Goal: Task Accomplishment & Management: Manage account settings

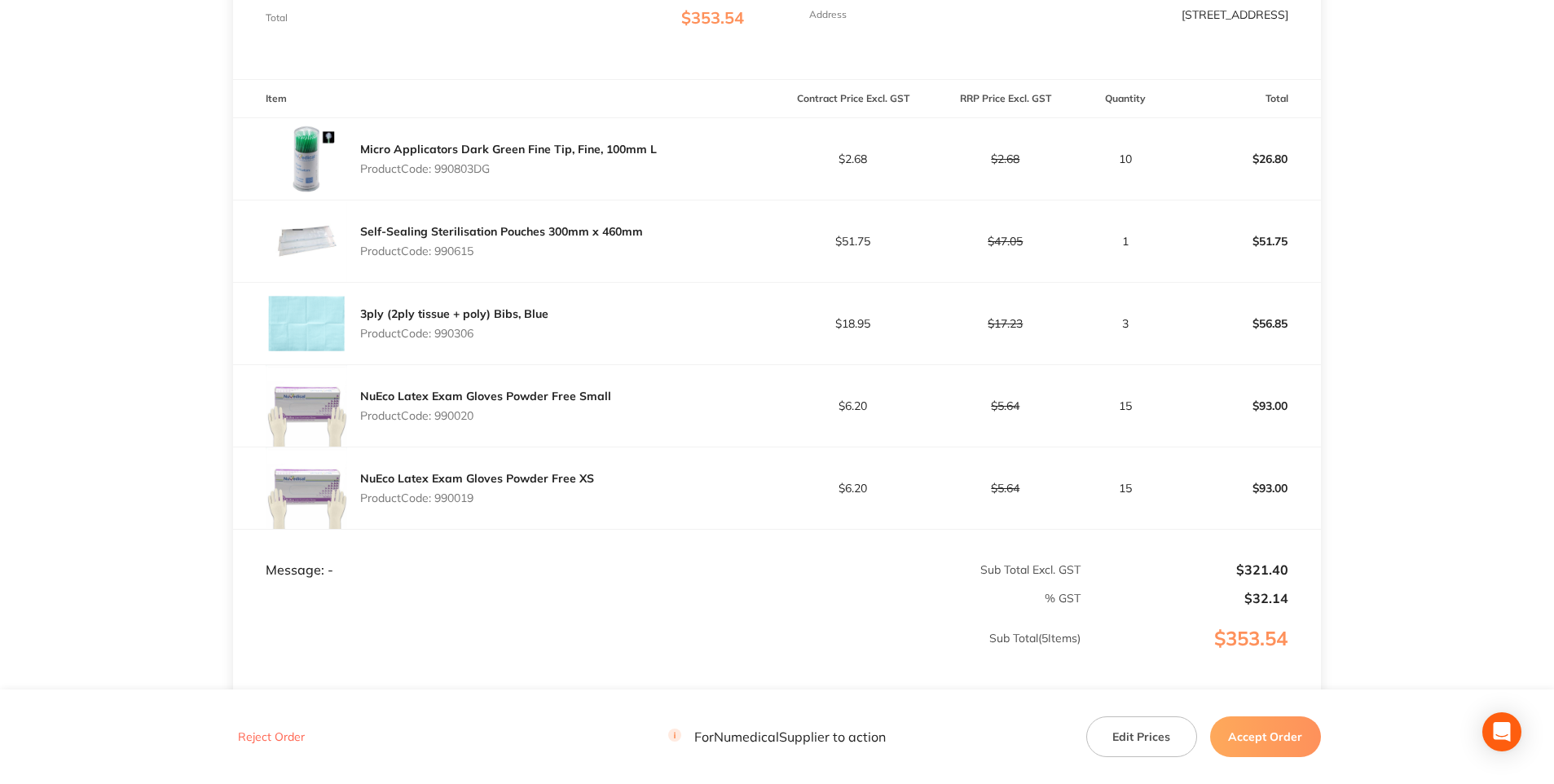
scroll to position [394, 0]
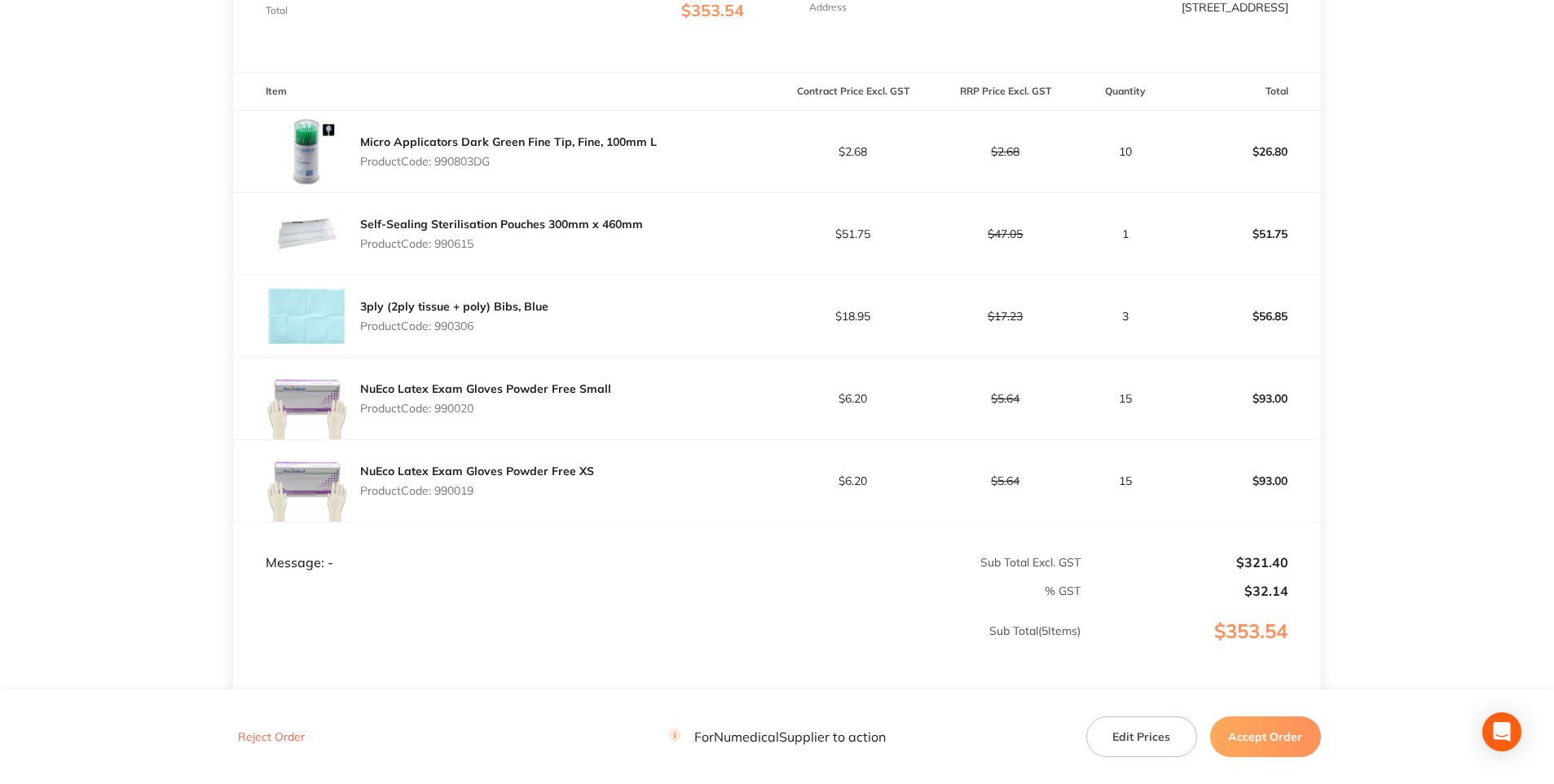
click at [1249, 727] on button "Accept Order" at bounding box center [1265, 737] width 111 height 41
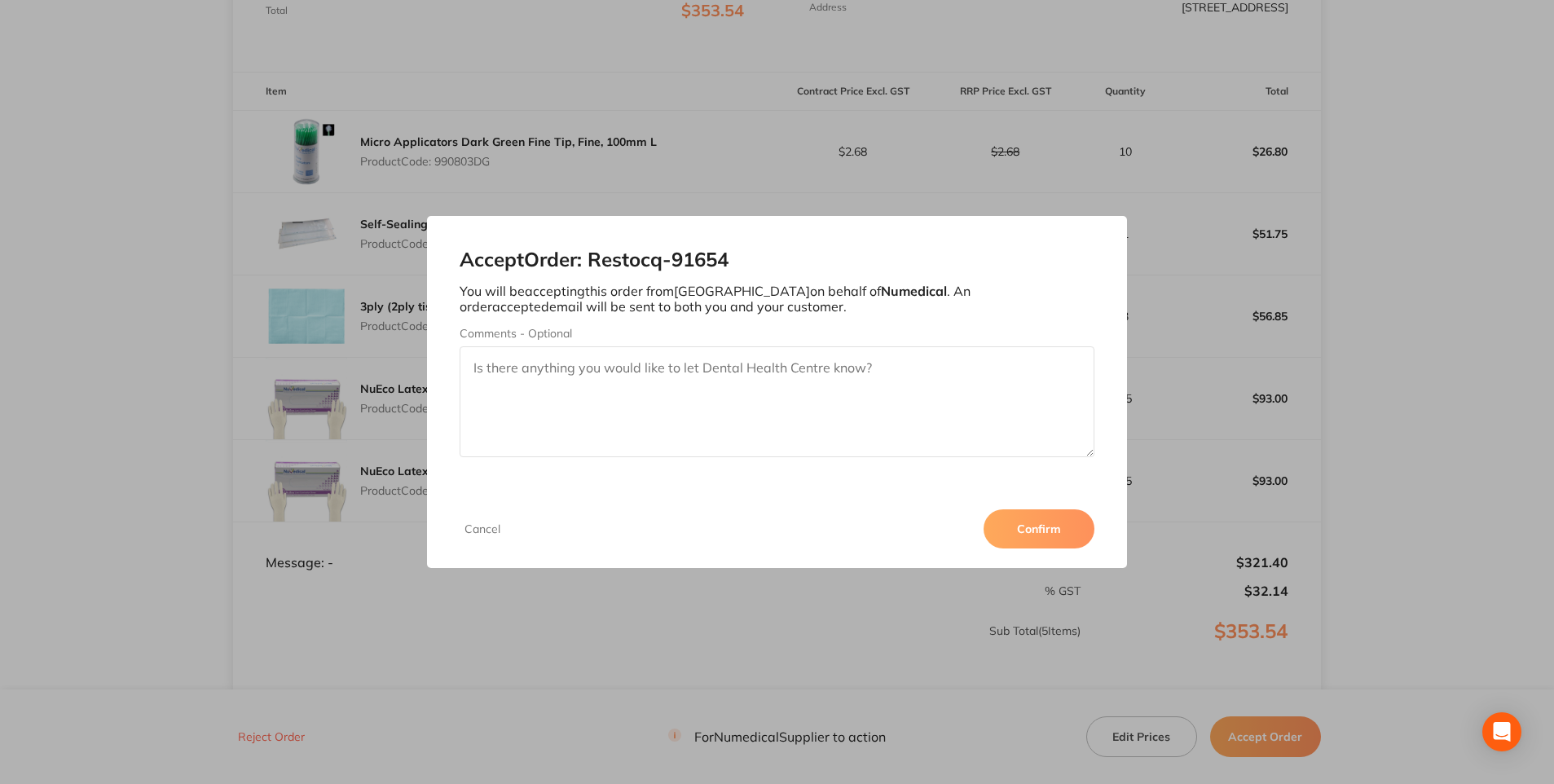
click at [1052, 538] on button "Confirm" at bounding box center [1038, 529] width 111 height 39
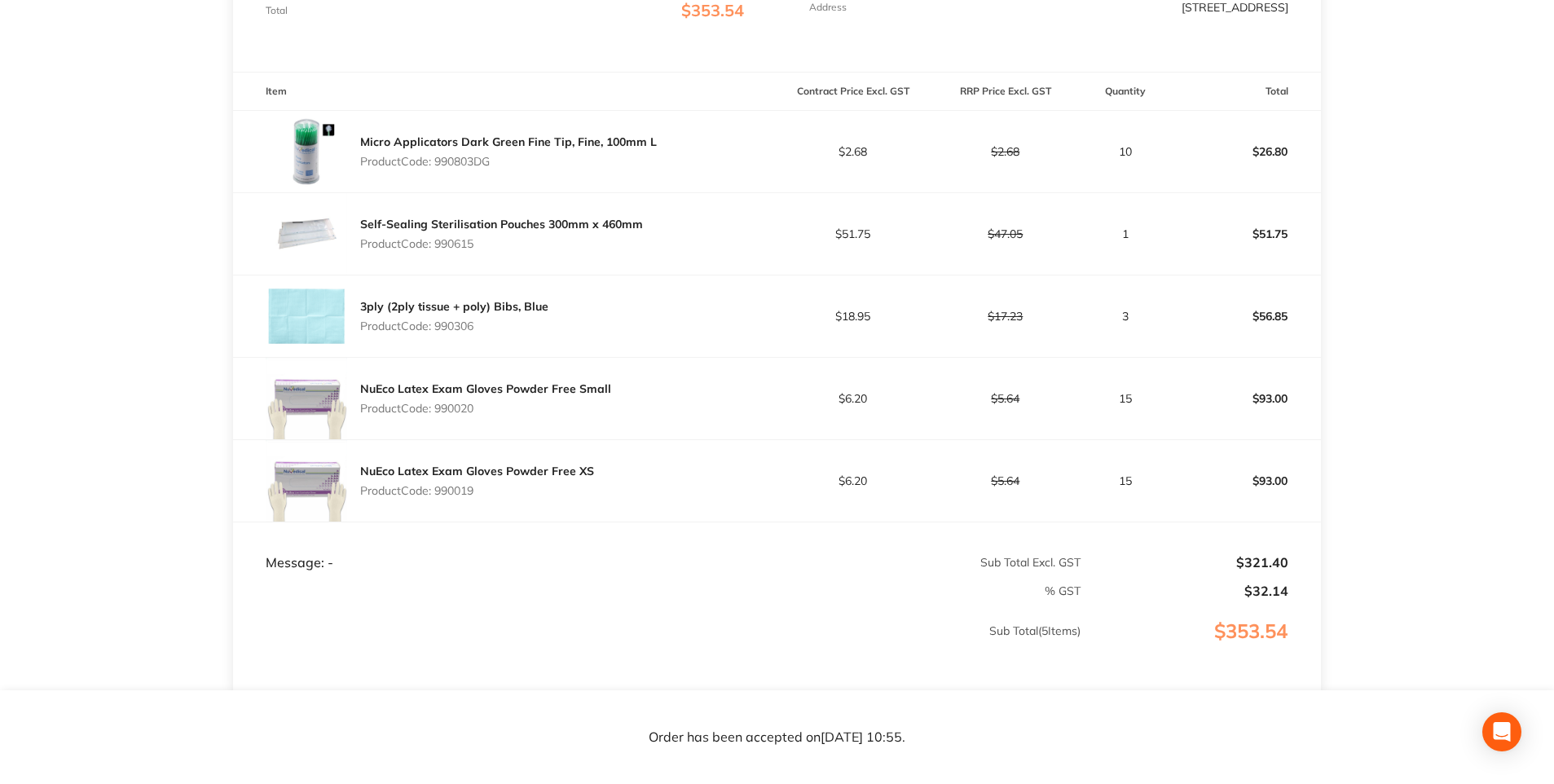
scroll to position [0, 0]
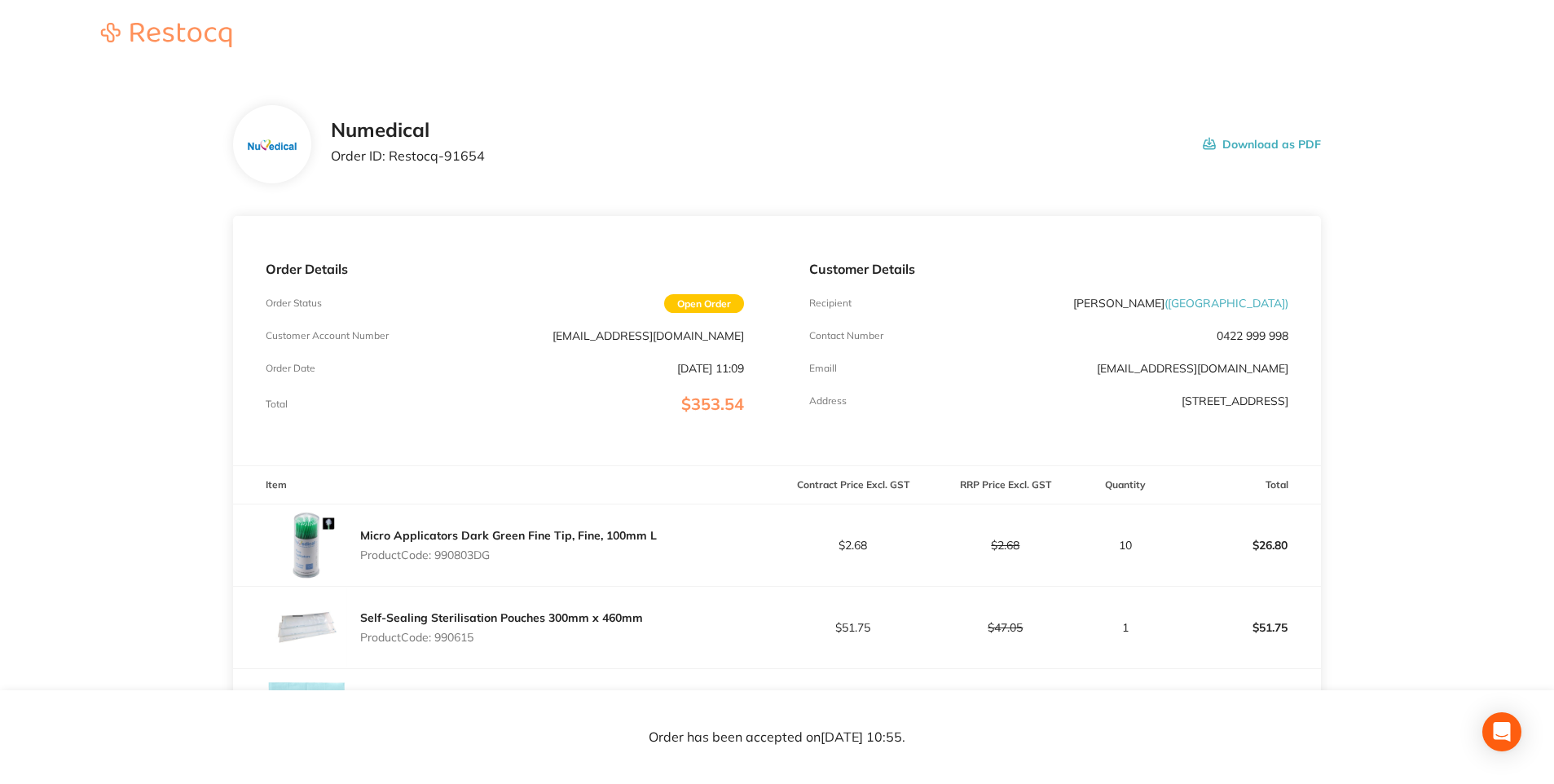
drag, startPoint x: 1172, startPoint y: 304, endPoint x: 1284, endPoint y: 304, distance: 112.0
click at [1284, 304] on span "( Dental Health Centre )" at bounding box center [1227, 303] width 124 height 15
drag, startPoint x: 1284, startPoint y: 304, endPoint x: 1273, endPoint y: 306, distance: 11.2
copy span "( Dental Health Centre"
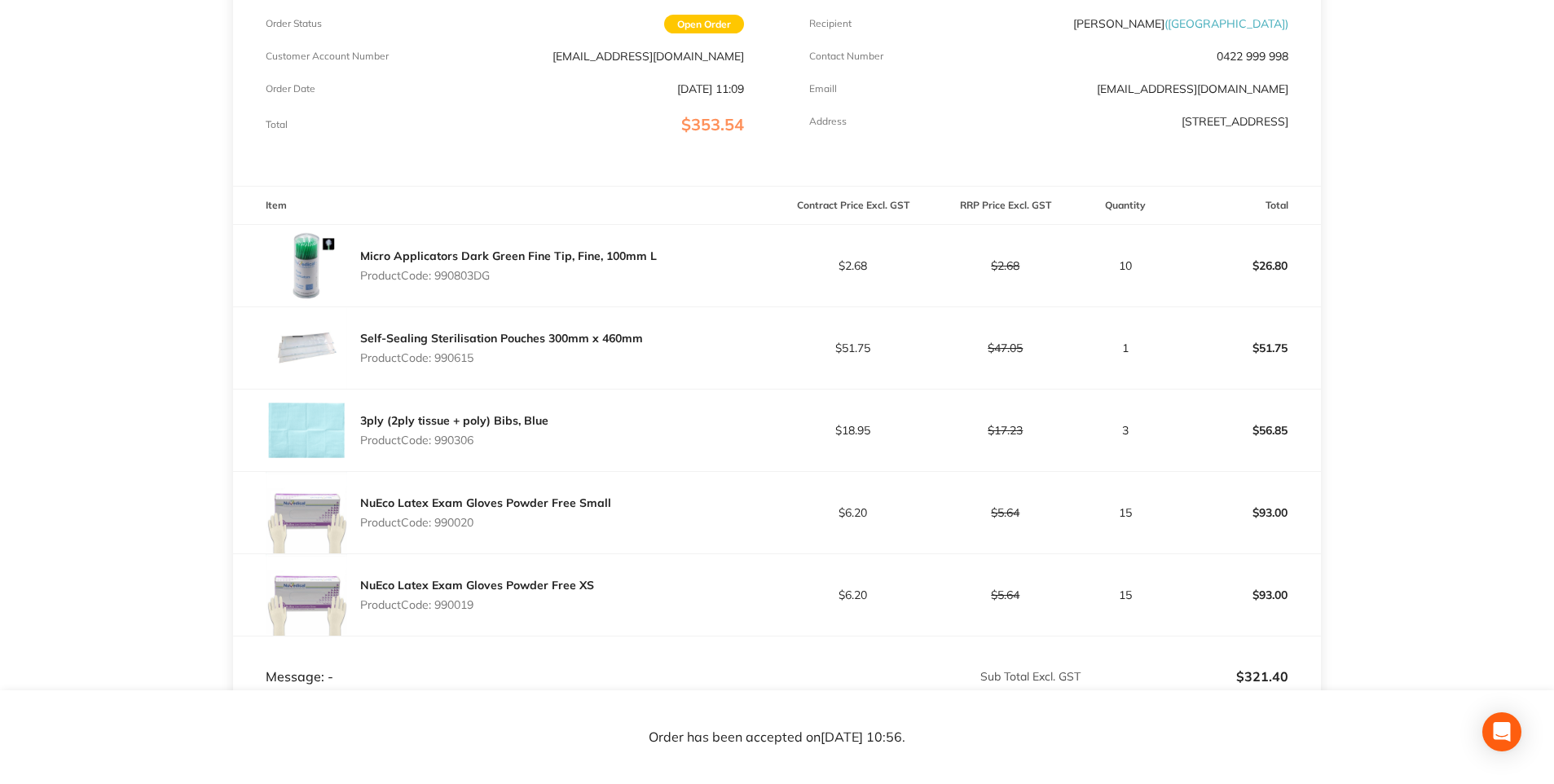
scroll to position [282, 0]
drag, startPoint x: 1553, startPoint y: 529, endPoint x: 1557, endPoint y: 647, distance: 118.1
click at [1554, 501] on html "Numedical Order ID: Restocq- 91654 Download as PDF Order Details Order Status O…" at bounding box center [777, 110] width 1554 height 784
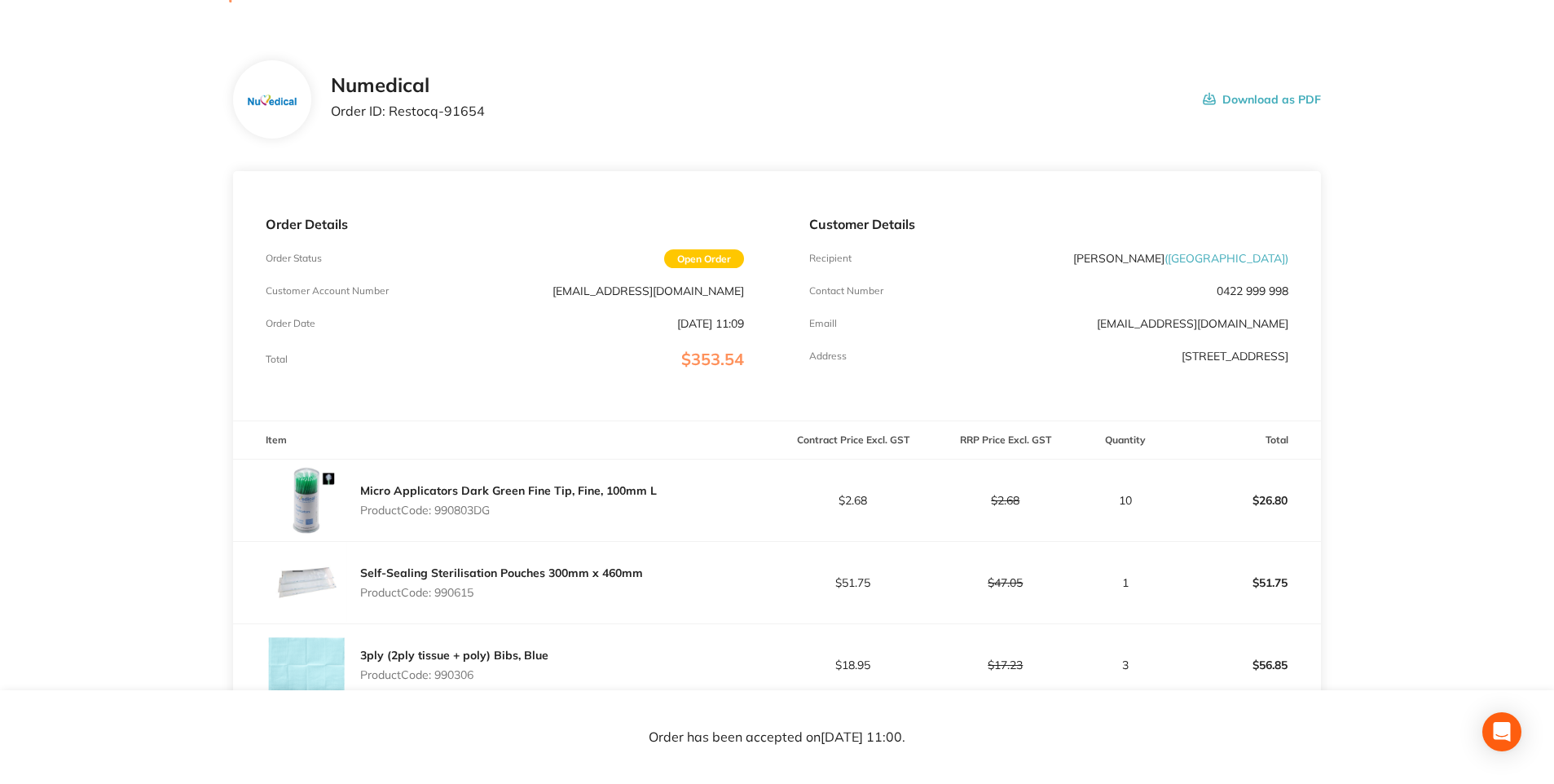
scroll to position [31, 0]
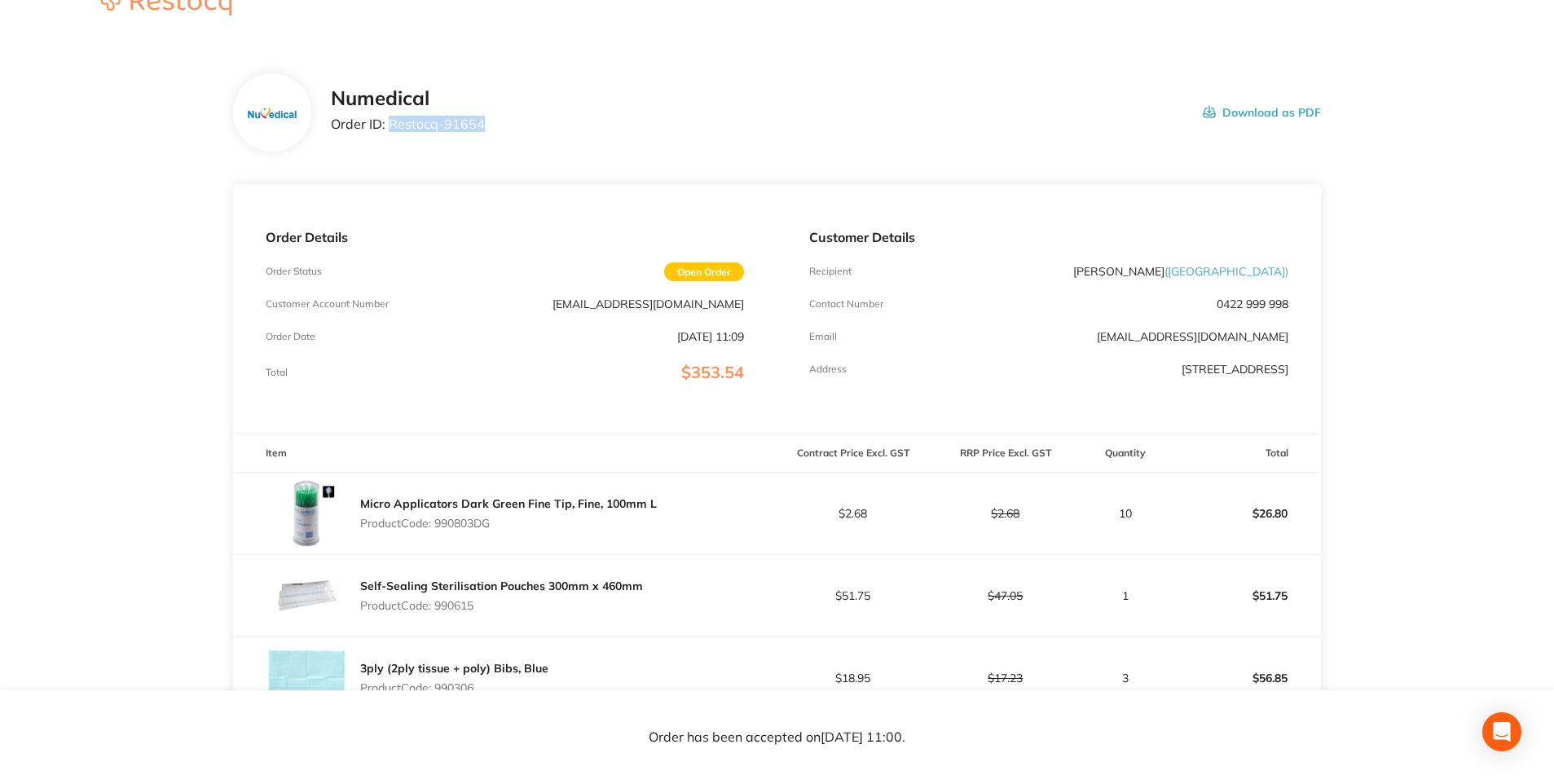
drag, startPoint x: 389, startPoint y: 127, endPoint x: 528, endPoint y: 127, distance: 139.0
click at [528, 127] on div "Numedical Order ID: Restocq- 91654 Download as PDF" at bounding box center [827, 113] width 990 height 51
drag, startPoint x: 528, startPoint y: 127, endPoint x: 455, endPoint y: 126, distance: 73.0
copy p "Restocq- 91654"
